Goal: Navigation & Orientation: Find specific page/section

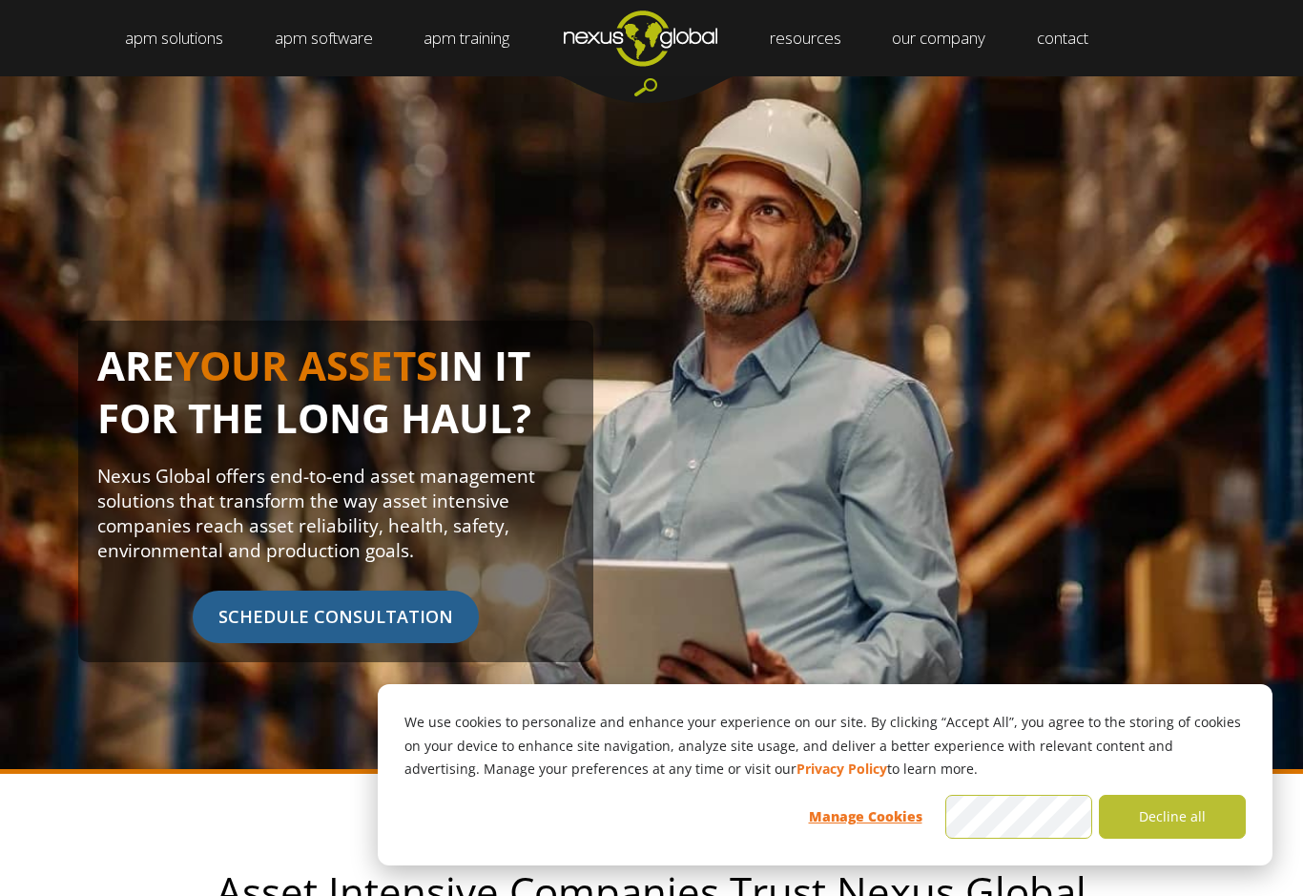
click at [925, 76] on link "leadership team" at bounding box center [889, 76] width 144 height 0
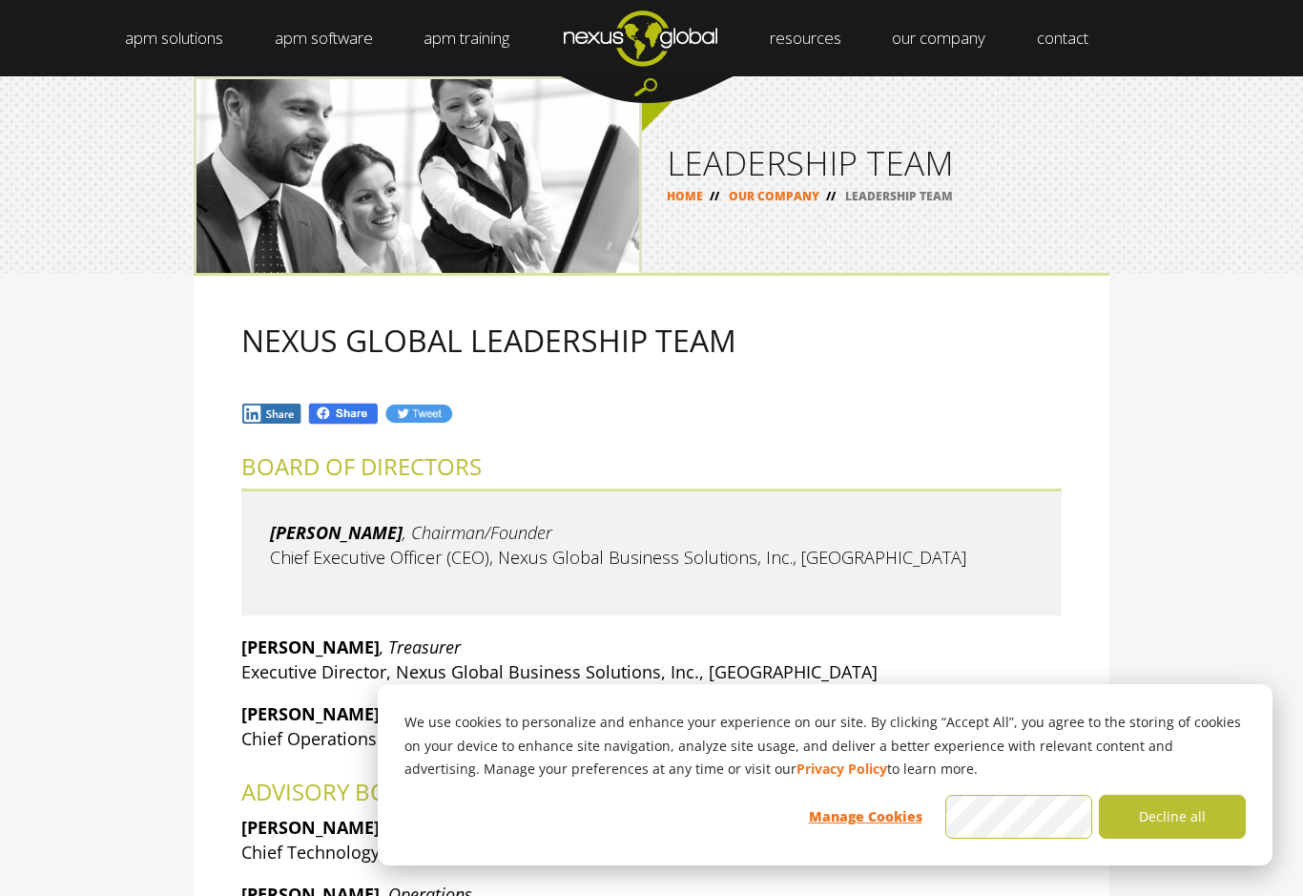
click at [1122, 280] on div "NEXUS GLOBAL LEADERSHIP TEAM BOARD OF DIRECTORS [PERSON_NAME] , Chairman/Founde…" at bounding box center [651, 692] width 1303 height 838
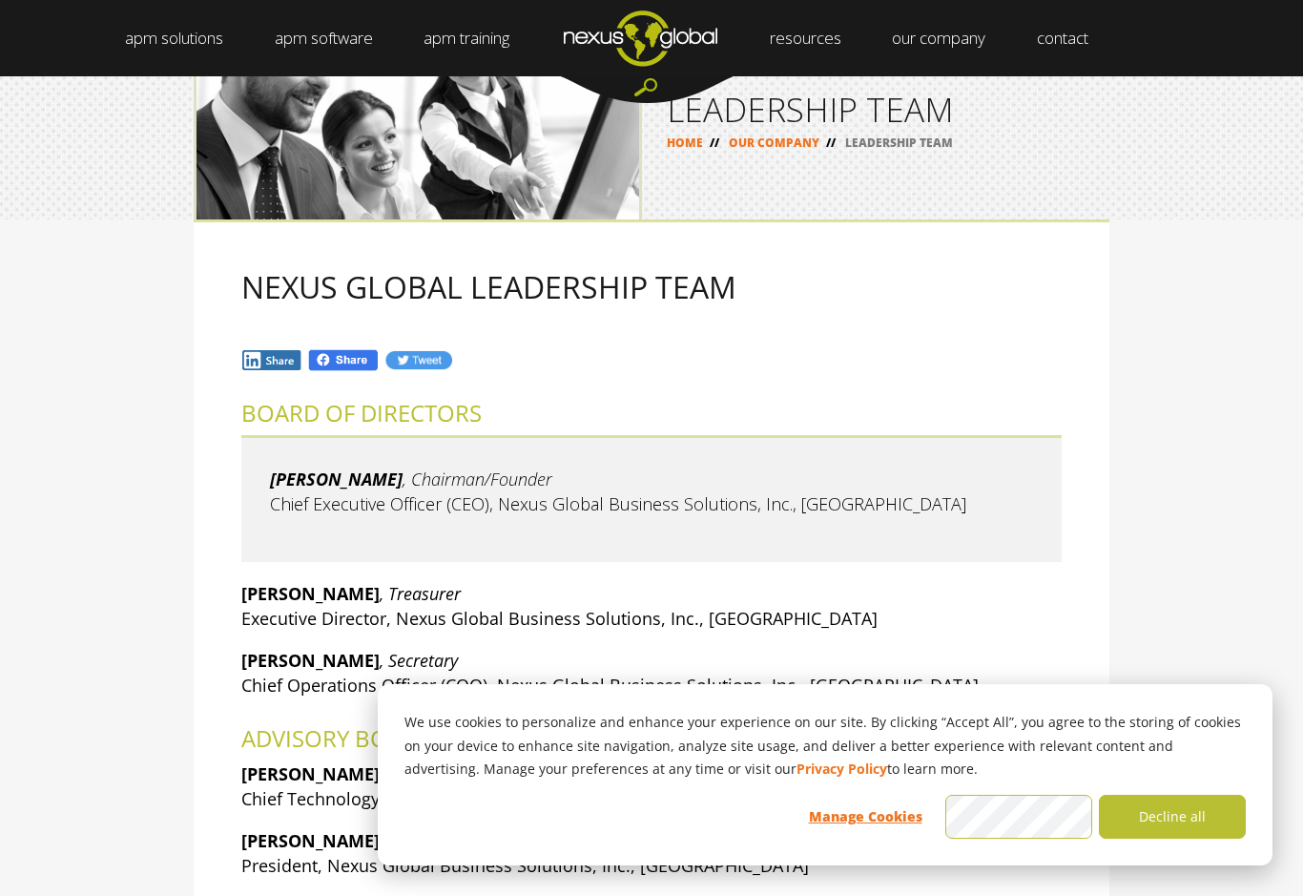
scroll to position [52, 0]
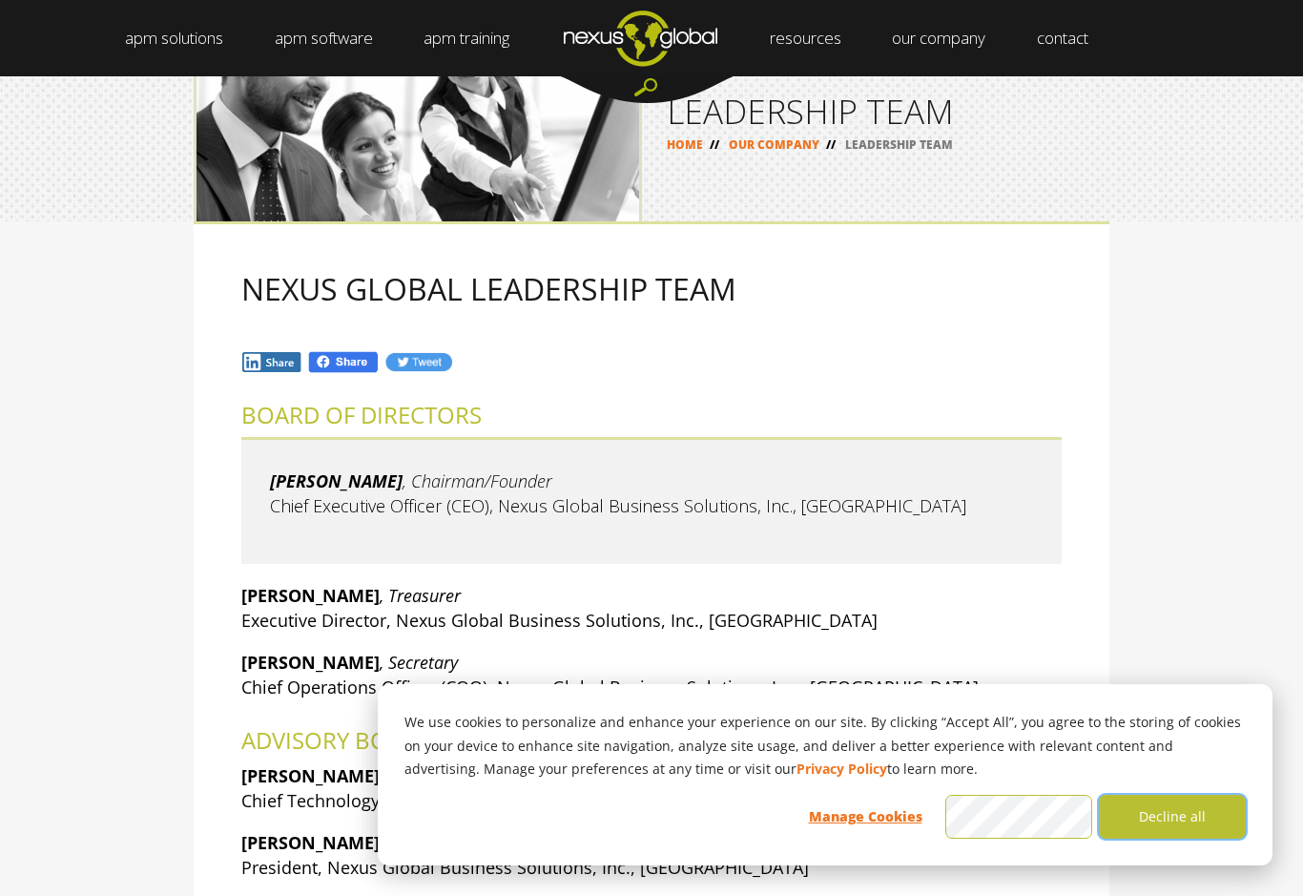
click at [1191, 824] on button "Decline all" at bounding box center [1172, 817] width 147 height 44
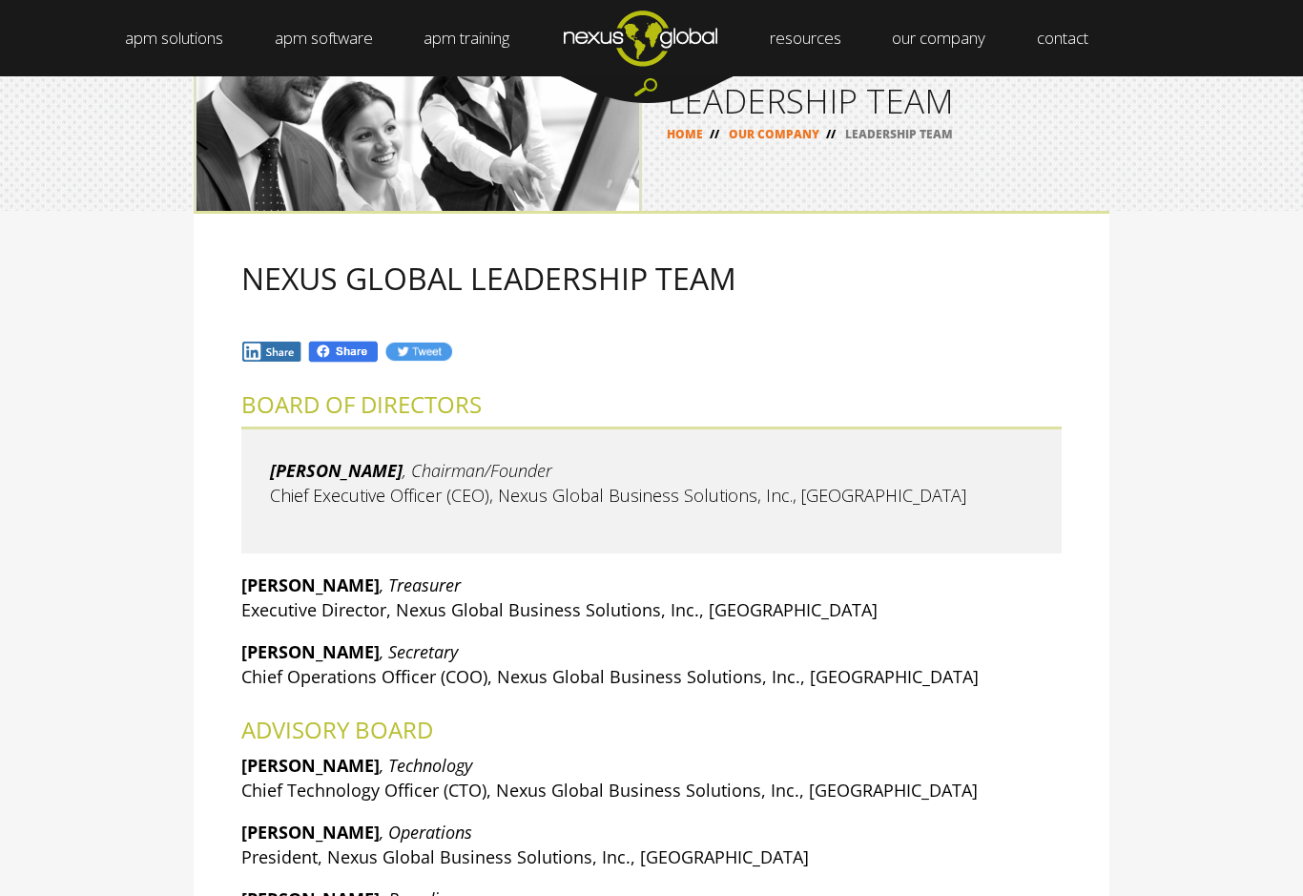
scroll to position [60, 0]
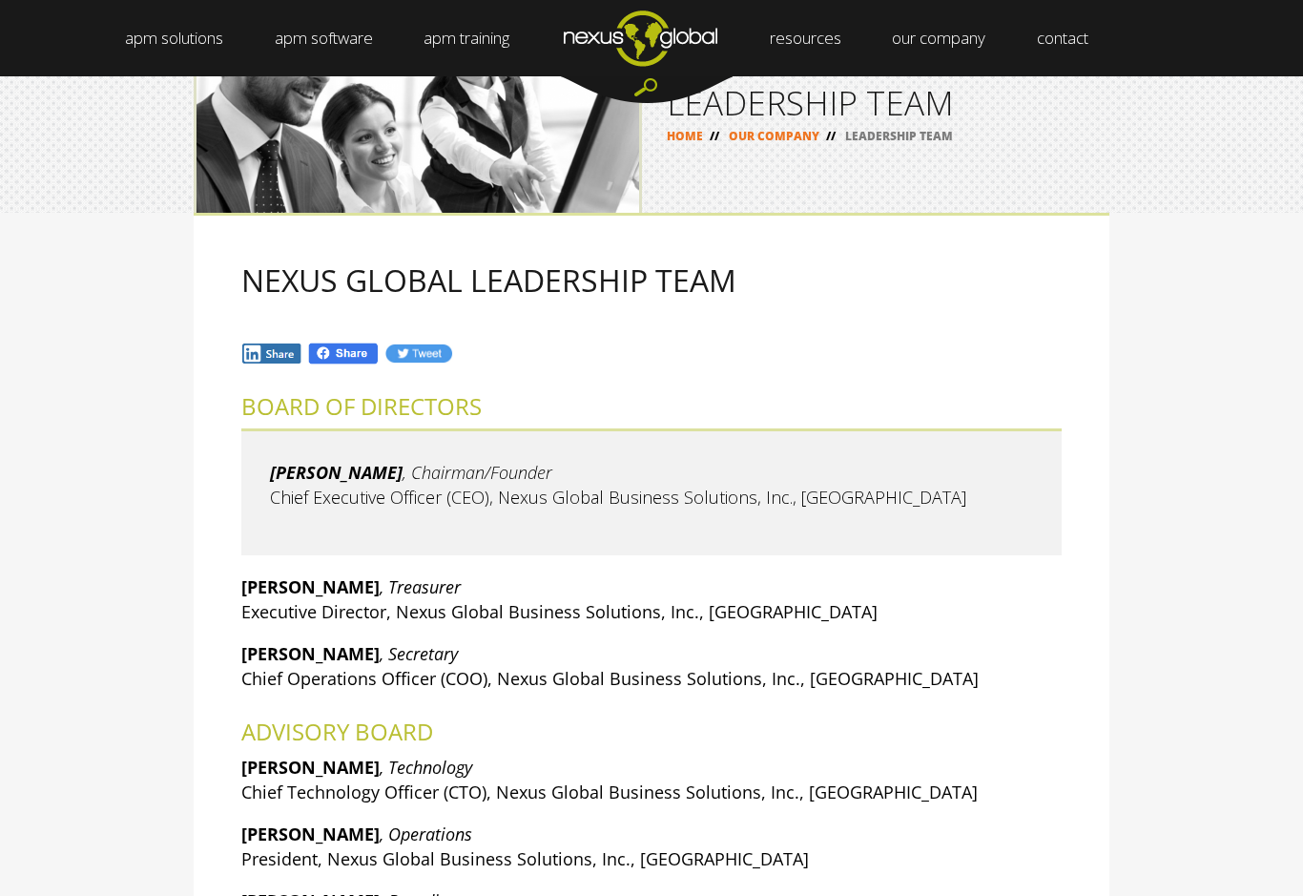
click at [1039, 76] on link "locations" at bounding box center [1004, 76] width 87 height 0
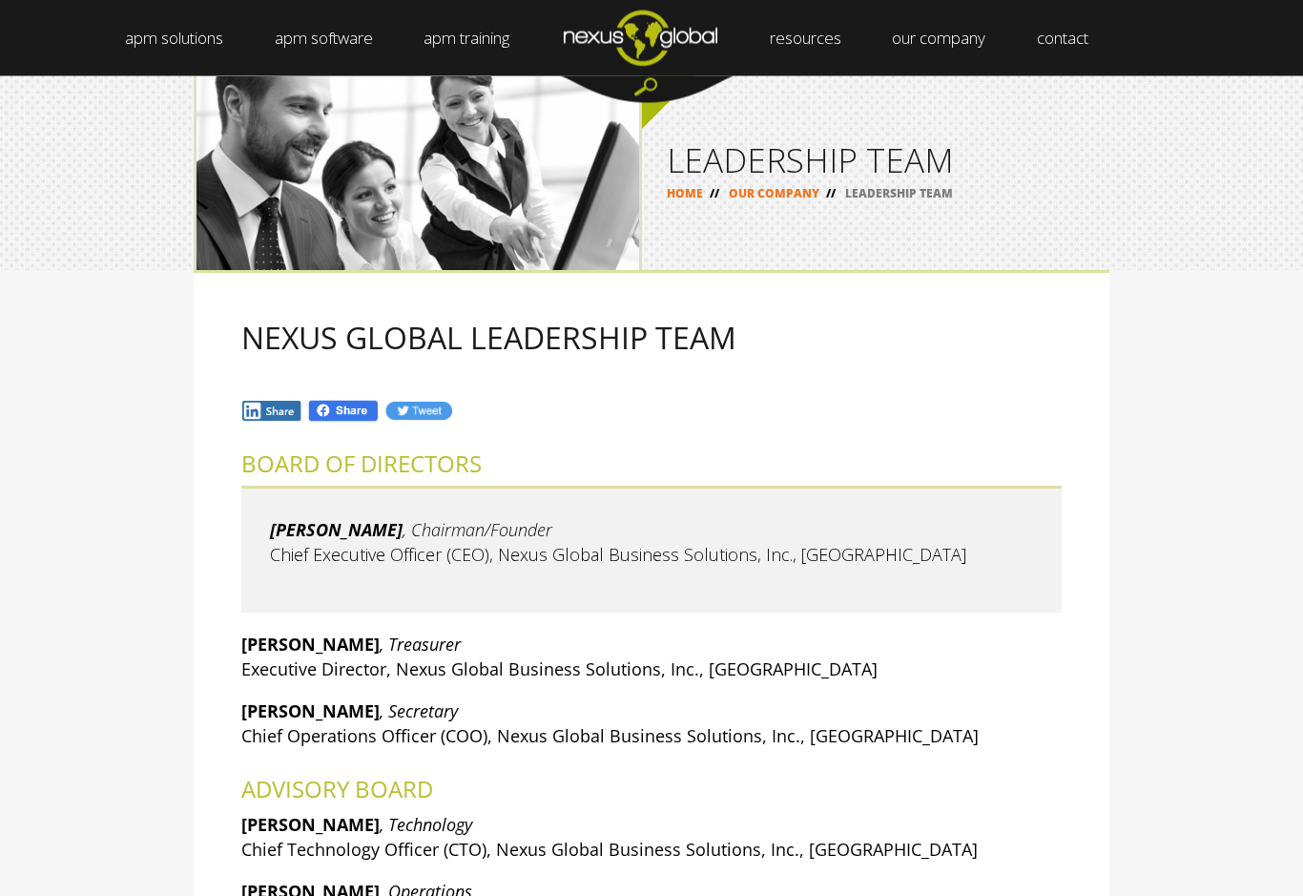
scroll to position [0, 0]
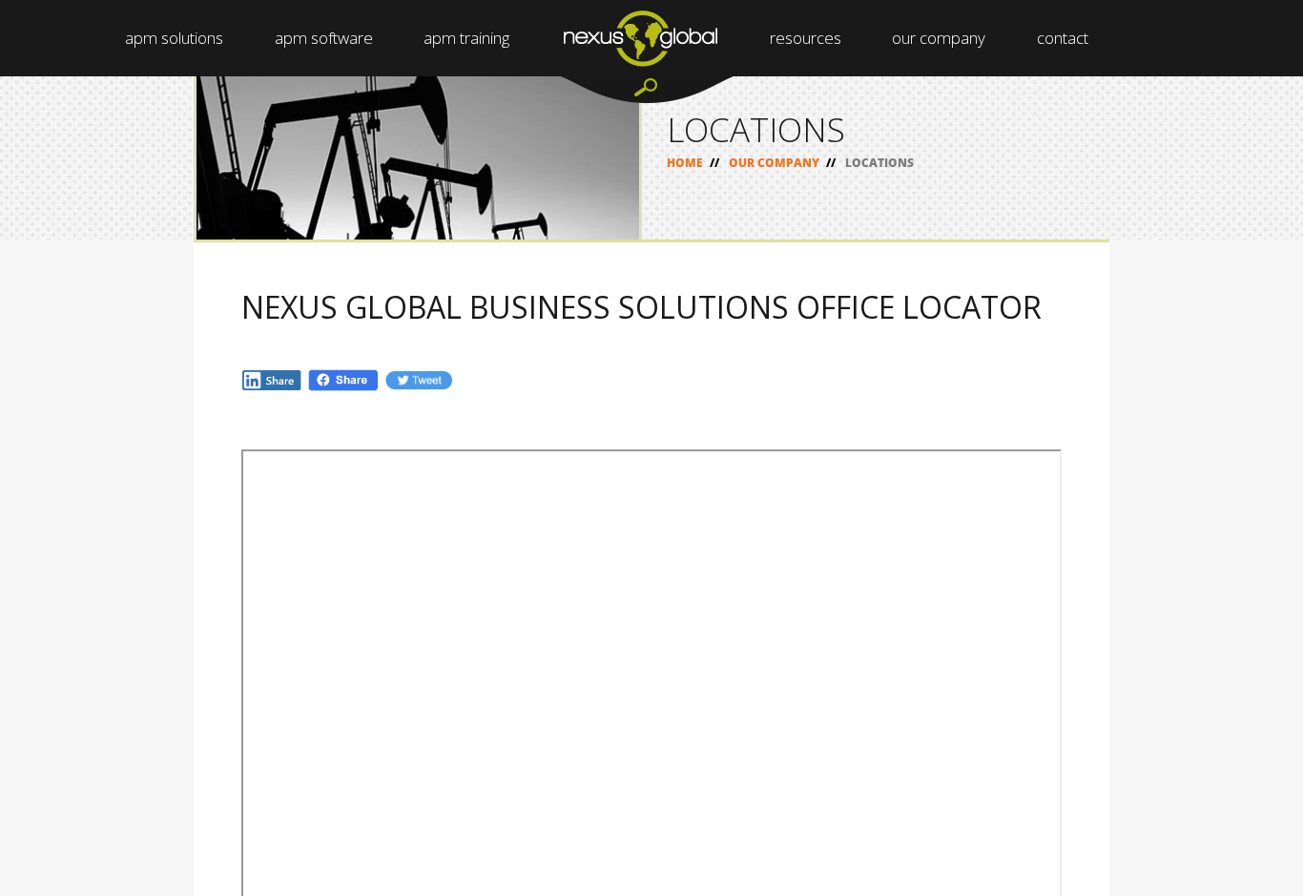
scroll to position [31, 0]
